Goal: Navigation & Orientation: Find specific page/section

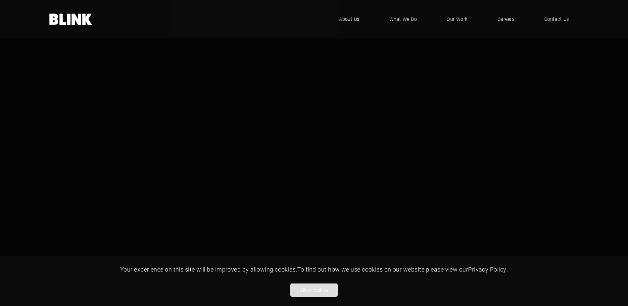
click at [312, 293] on button "Allow cookies" at bounding box center [314, 290] width 47 height 13
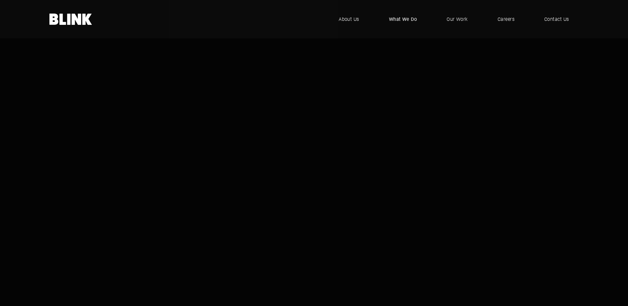
click at [403, 18] on span "What We Do" at bounding box center [403, 19] width 28 height 7
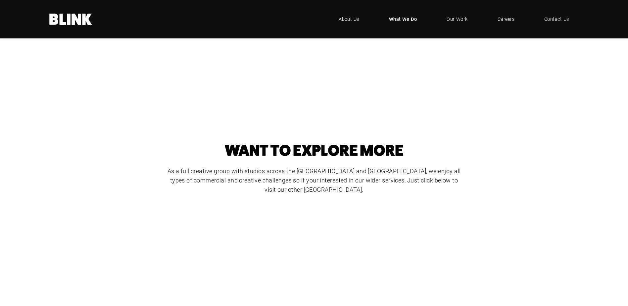
scroll to position [331, 0]
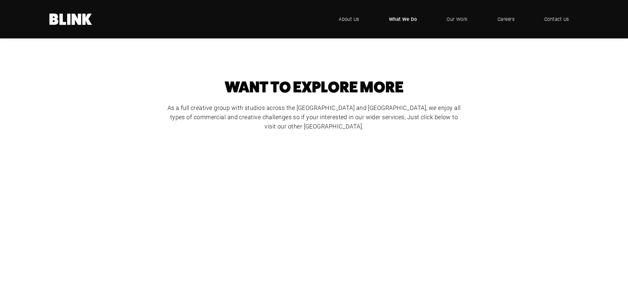
click at [0, 0] on div "CGI" at bounding box center [0, 0] width 0 height 0
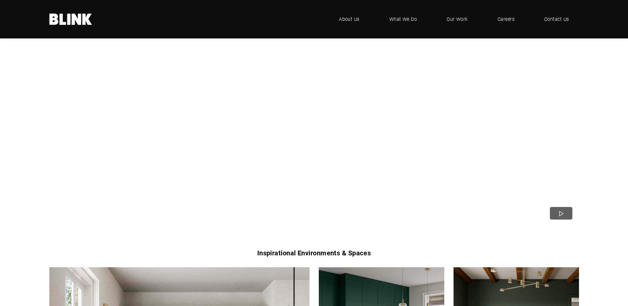
scroll to position [232, 0]
